Goal: Task Accomplishment & Management: Manage account settings

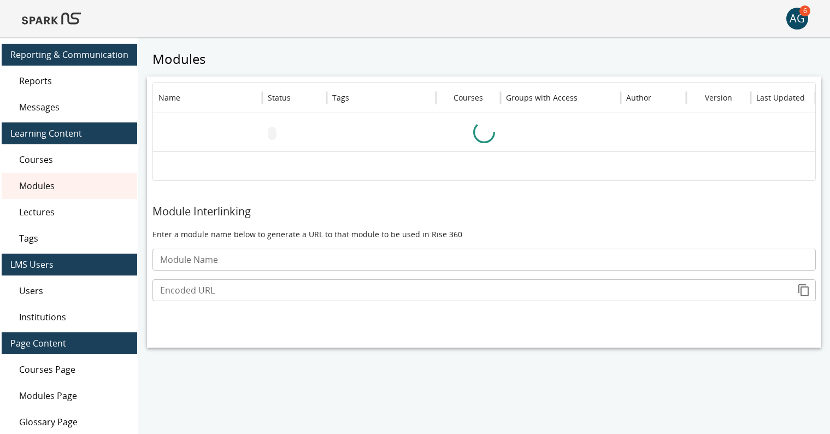
click at [50, 25] on img at bounding box center [51, 18] width 59 height 26
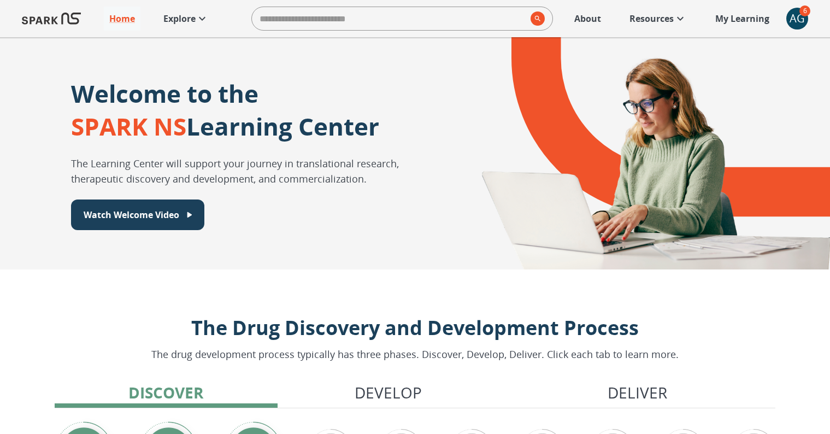
click at [195, 19] on p "Explore" at bounding box center [179, 18] width 32 height 13
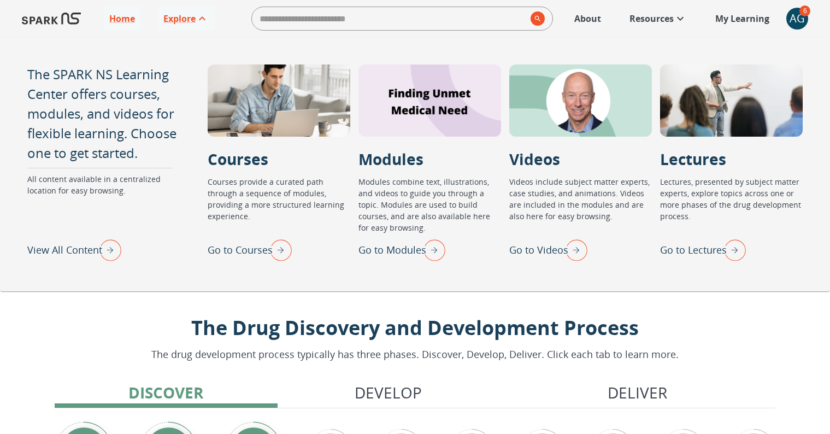
click at [714, 249] on p "Go to Lectures" at bounding box center [693, 250] width 67 height 15
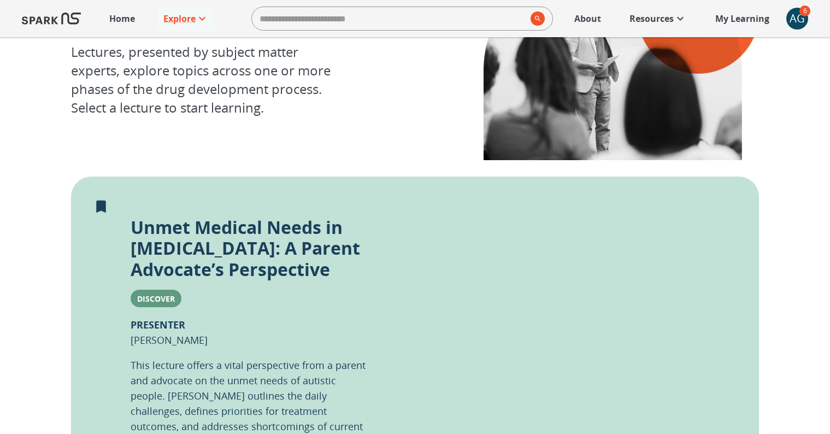
scroll to position [109, 0]
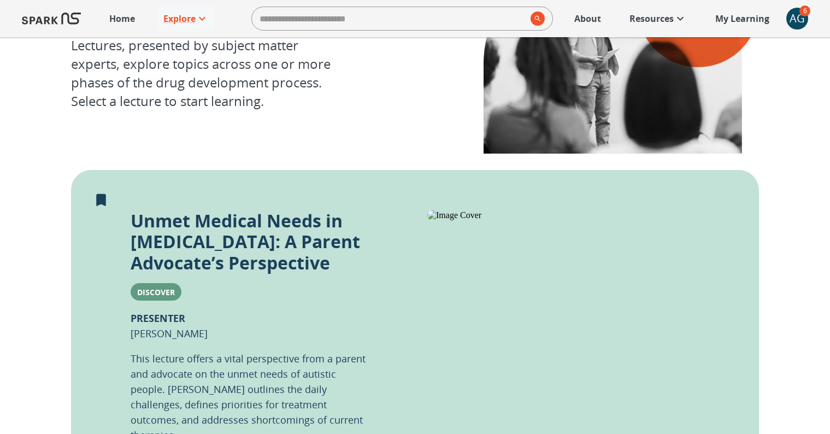
click at [103, 200] on icon "Remove from My Learning" at bounding box center [101, 200] width 10 height 13
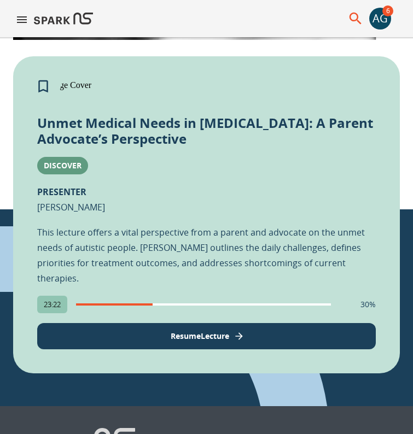
scroll to position [413, 0]
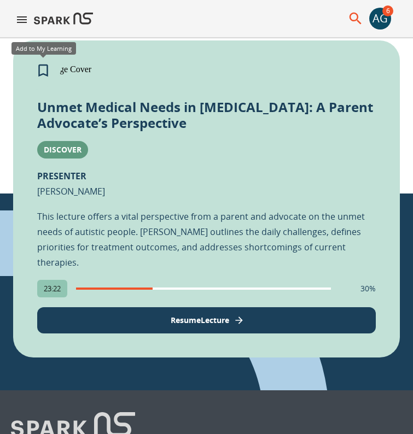
click at [43, 63] on icon "Add to My Learning" at bounding box center [43, 70] width 16 height 16
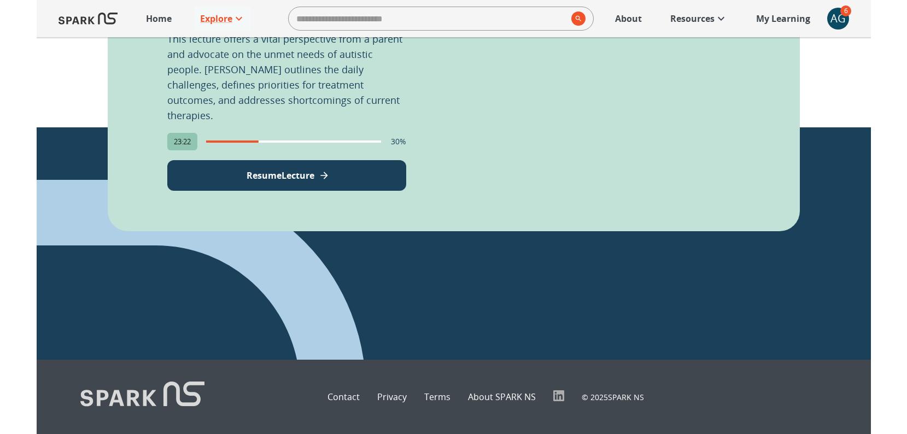
scroll to position [425, 0]
